Goal: Information Seeking & Learning: Learn about a topic

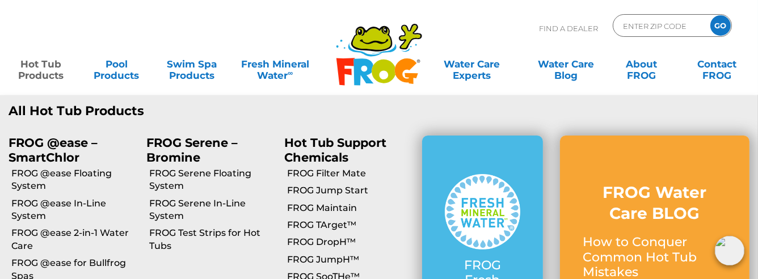
click at [51, 66] on link "Hot Tub Products" at bounding box center [40, 64] width 59 height 23
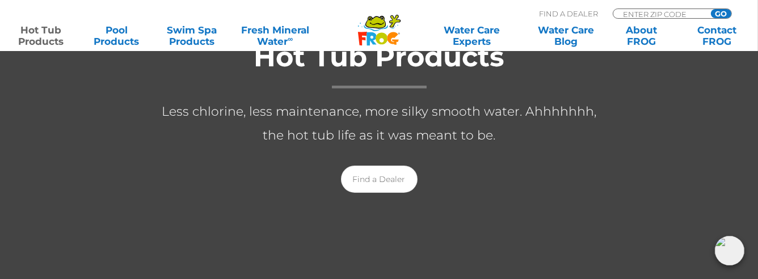
scroll to position [244, 0]
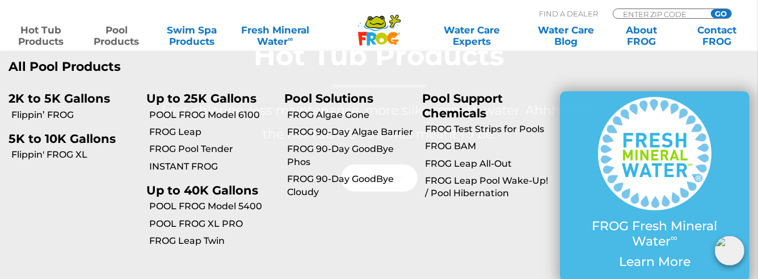
click at [122, 27] on link "Pool Products" at bounding box center [116, 35] width 59 height 23
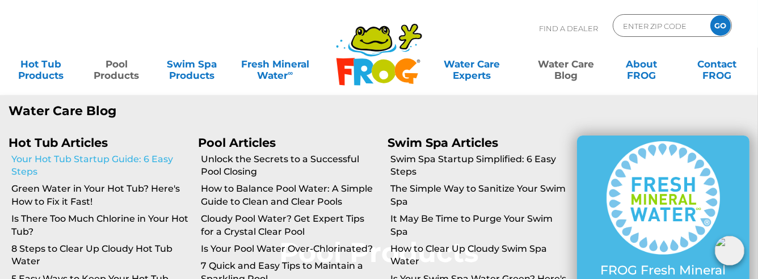
scroll to position [56, 0]
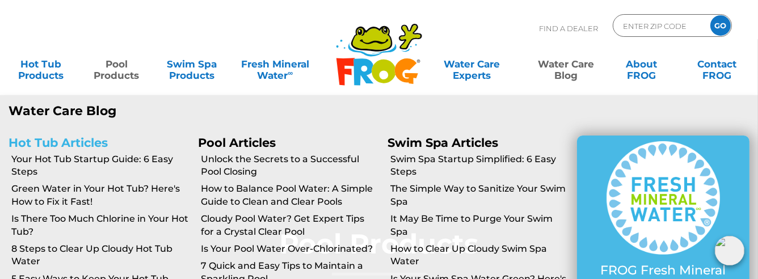
click at [89, 146] on link "Hot Tub Articles" at bounding box center [58, 143] width 99 height 14
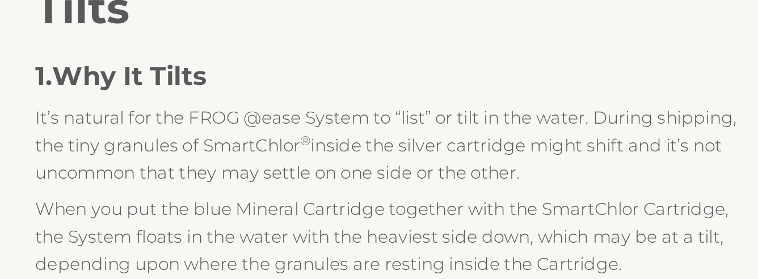
scroll to position [788, 0]
drag, startPoint x: 467, startPoint y: 137, endPoint x: 516, endPoint y: 94, distance: 65.9
click at [516, 158] on p "It’s natural for the FROG @ease System to “list” or tilt in the water. During s…" at bounding box center [378, 185] width 465 height 54
copy span "During shipping, the tiny granules of SmartChlor ® inside the silver cartridge …"
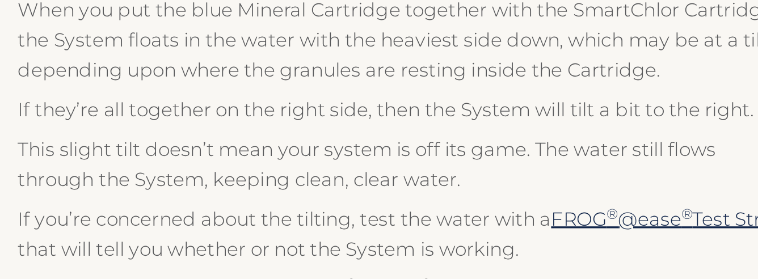
scroll to position [899, 0]
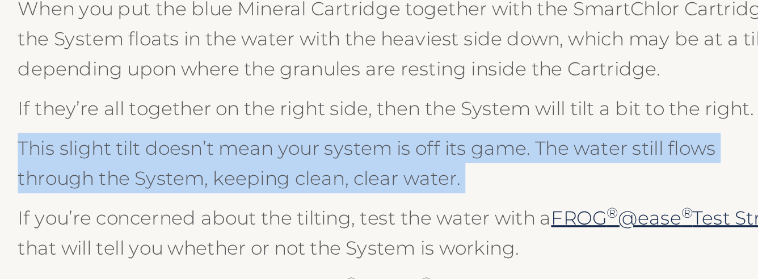
drag, startPoint x: 435, startPoint y: 151, endPoint x: 135, endPoint y: 136, distance: 300.3
copy p "This slight tilt doesn’t mean your system is off its game. The water still flow…"
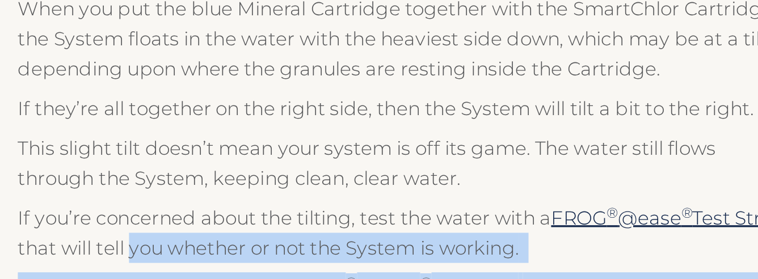
drag, startPoint x: 567, startPoint y: 238, endPoint x: 245, endPoint y: 193, distance: 325.2
click at [245, 193] on div "It’s natural for the FROG @ease System to “list” or tilt in the water. During s…" at bounding box center [378, 179] width 465 height 264
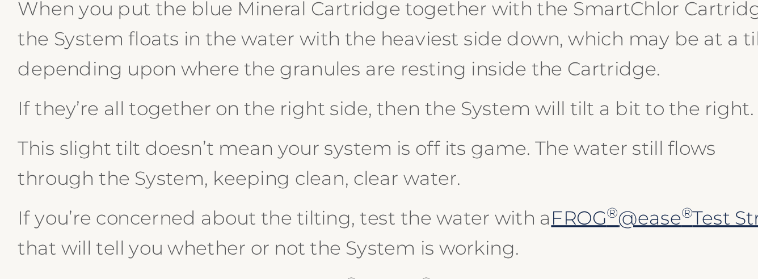
click at [235, 235] on span "̶ that will tell you whether or not the System is working." at bounding box center [376, 251] width 460 height 32
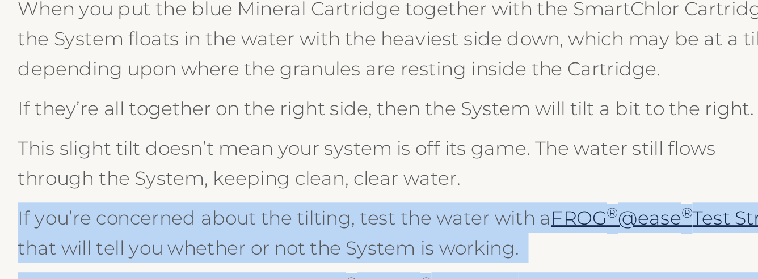
drag, startPoint x: 142, startPoint y: 169, endPoint x: 581, endPoint y: 229, distance: 442.3
copy div "If you’re concerned about the tilting, test the water with a FROG ® @ease ® Tes…"
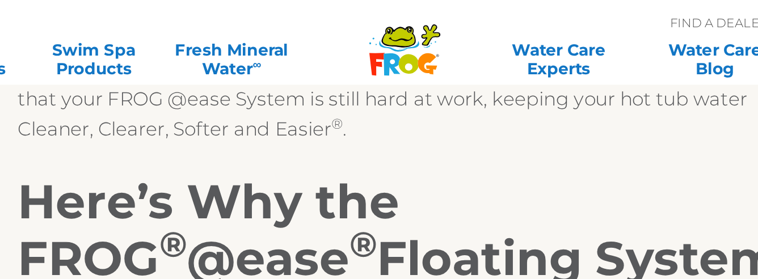
scroll to position [691, 0]
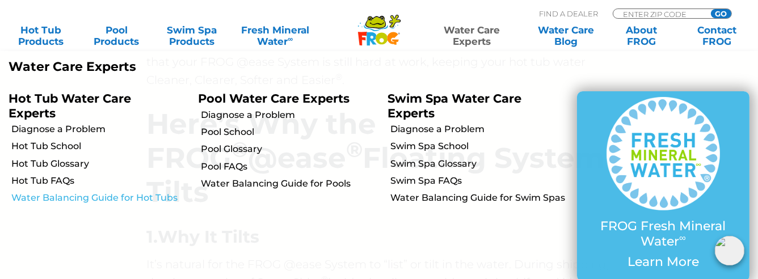
click at [163, 198] on link "Water Balancing Guide for Hot Tubs" at bounding box center [100, 198] width 178 height 12
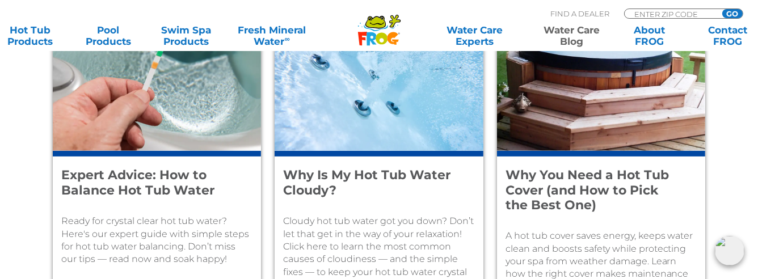
scroll to position [528, 0]
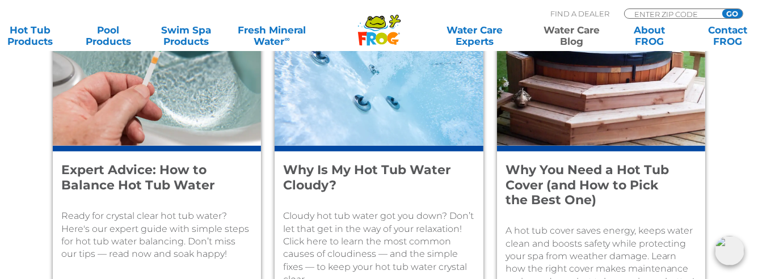
click at [163, 188] on h4 "Expert Advice: How to Balance Hot Tub Water" at bounding box center [149, 178] width 176 height 30
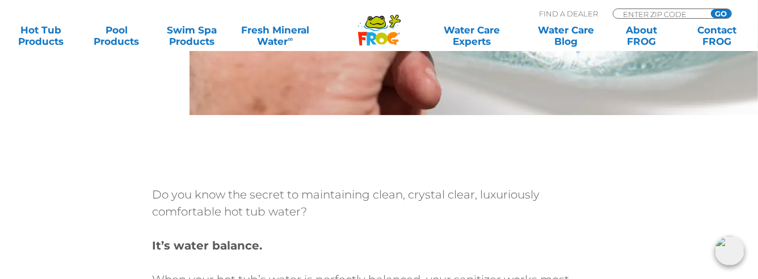
scroll to position [345, 0]
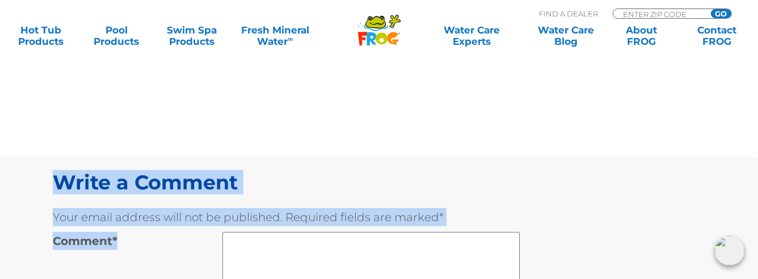
drag, startPoint x: 146, startPoint y: 189, endPoint x: 280, endPoint y: 298, distance: 171.7
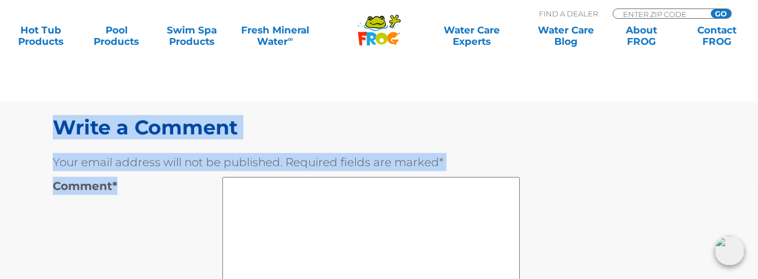
copy div "Do you know the secret to maintaining clean, crystal clear, luxuriously comfort…"
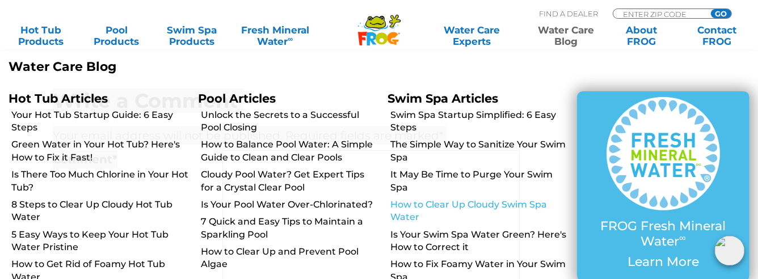
scroll to position [5181, 0]
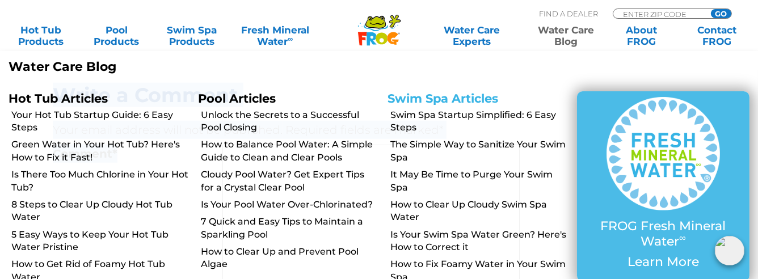
click at [457, 98] on link "Swim Spa Articles" at bounding box center [442, 98] width 111 height 14
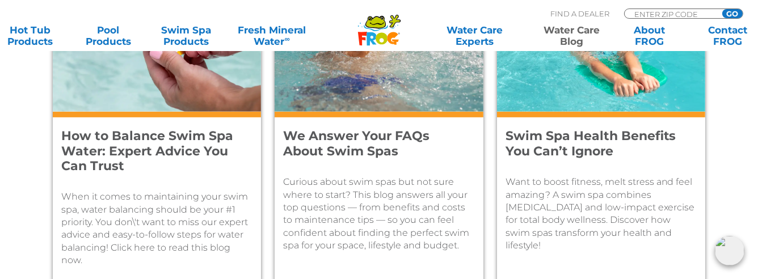
scroll to position [564, 0]
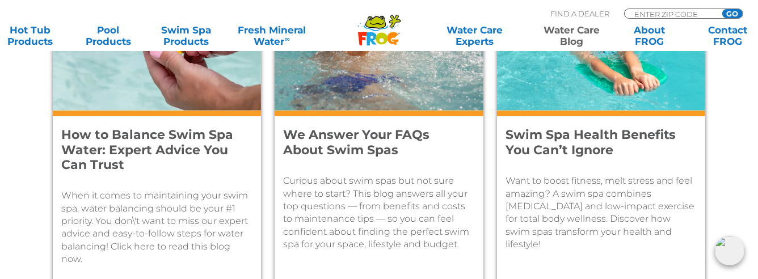
click at [373, 133] on h4 "We Answer Your FAQs About Swim Spas" at bounding box center [371, 143] width 176 height 30
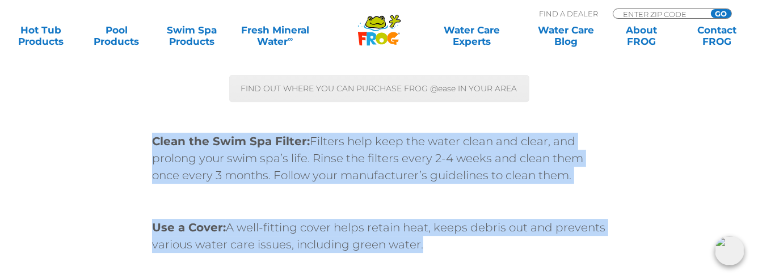
scroll to position [3566, 0]
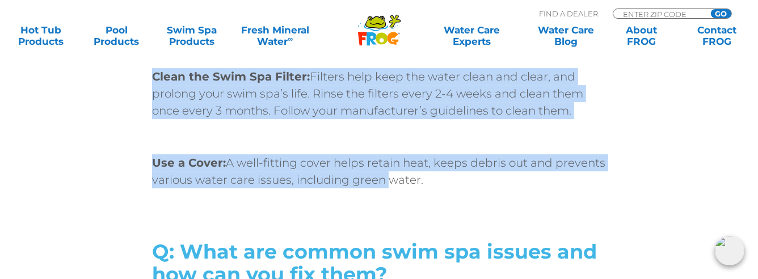
drag, startPoint x: 141, startPoint y: 168, endPoint x: 398, endPoint y: 161, distance: 257.5
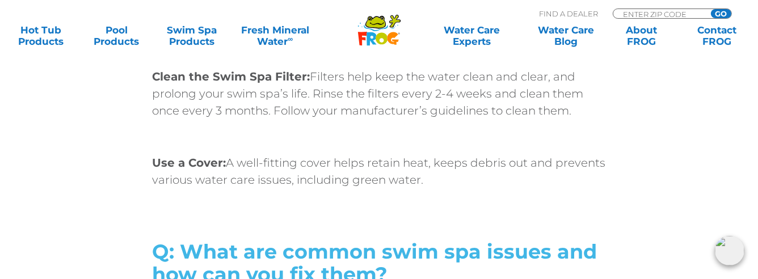
click at [435, 155] on p "Use a Cover: A well-fitting cover helps retain heat, keeps debris out and preve…" at bounding box center [379, 171] width 454 height 34
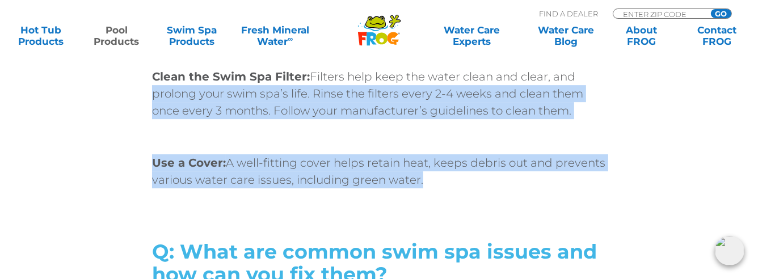
drag, startPoint x: 438, startPoint y: 156, endPoint x: 137, endPoint y: 45, distance: 320.9
click at [137, 58] on div "Maintain Water Quality: Regularly test your water and balance it; keeping water…" at bounding box center [379, 65] width 680 height 350
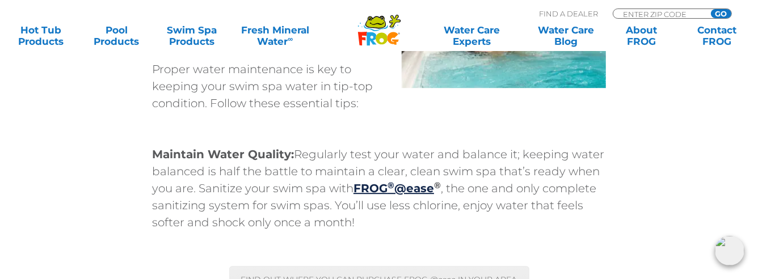
scroll to position [3277, 0]
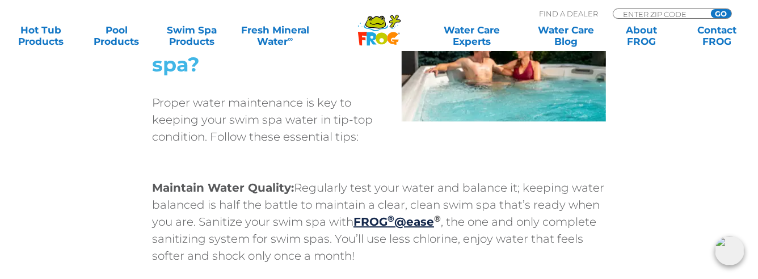
click at [184, 192] on p "Maintain Water Quality: Regularly test your water and balance it; keeping water…" at bounding box center [379, 221] width 454 height 85
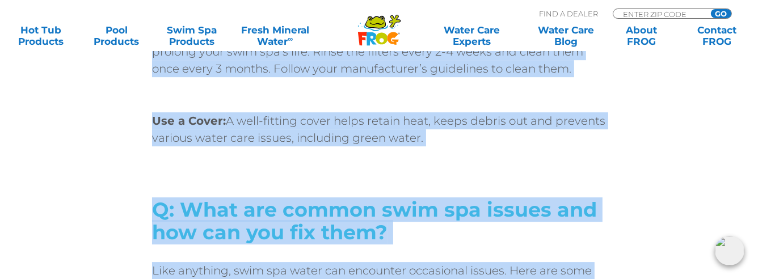
scroll to position [3620, 0]
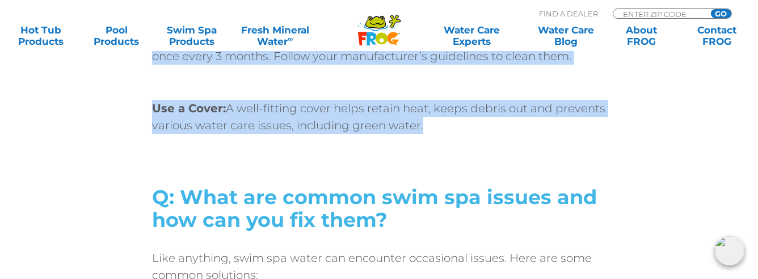
drag, startPoint x: 145, startPoint y: 121, endPoint x: 159, endPoint y: 171, distance: 51.2
copy div "Proper water maintenance is key to keeping your swim spa water in tip-top condi…"
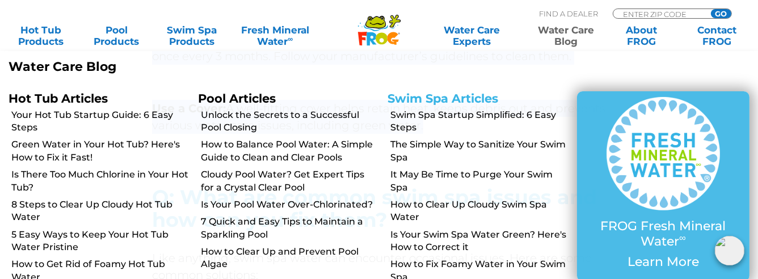
click at [446, 97] on link "Swim Spa Articles" at bounding box center [442, 98] width 111 height 14
